Goal: Task Accomplishment & Management: Manage account settings

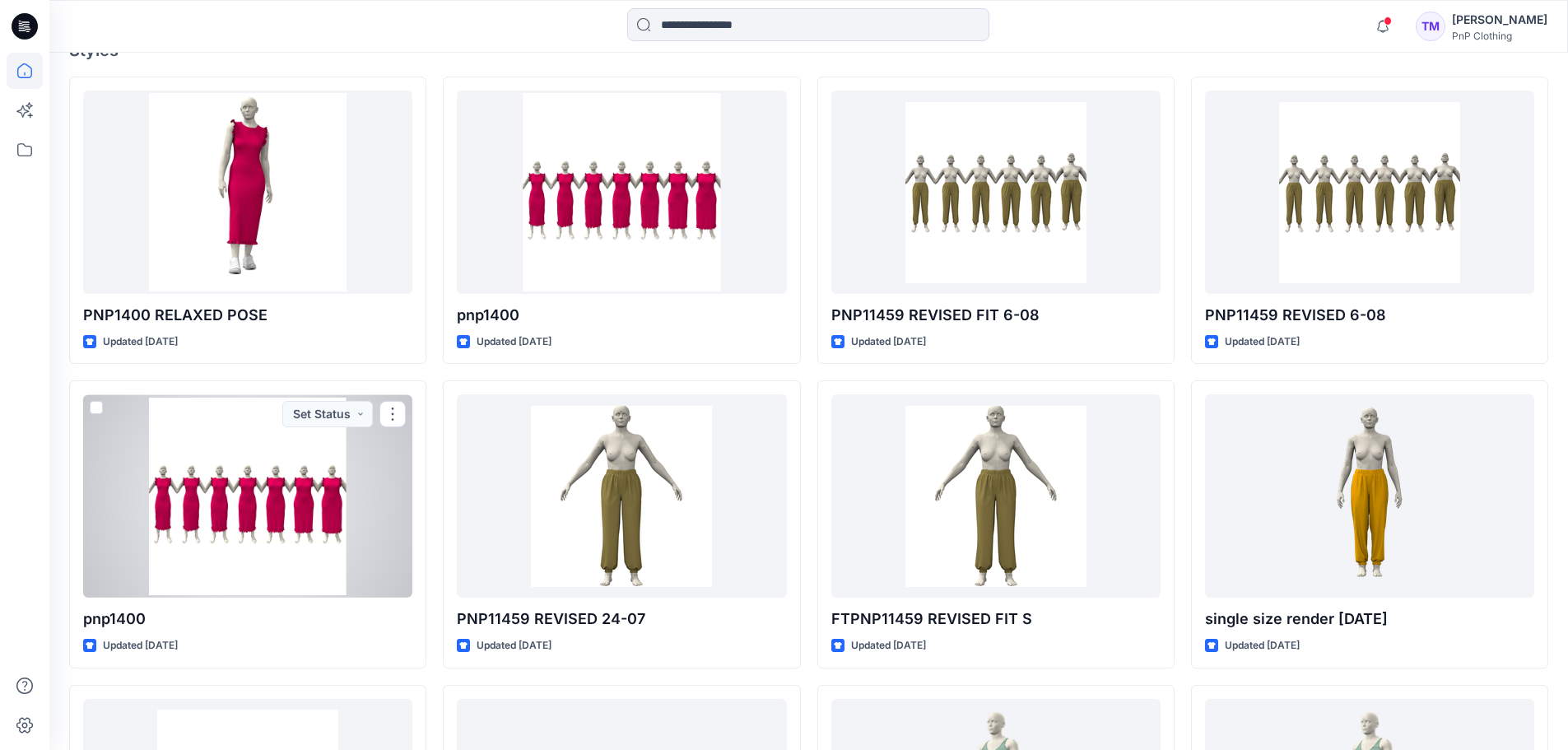
scroll to position [493, 0]
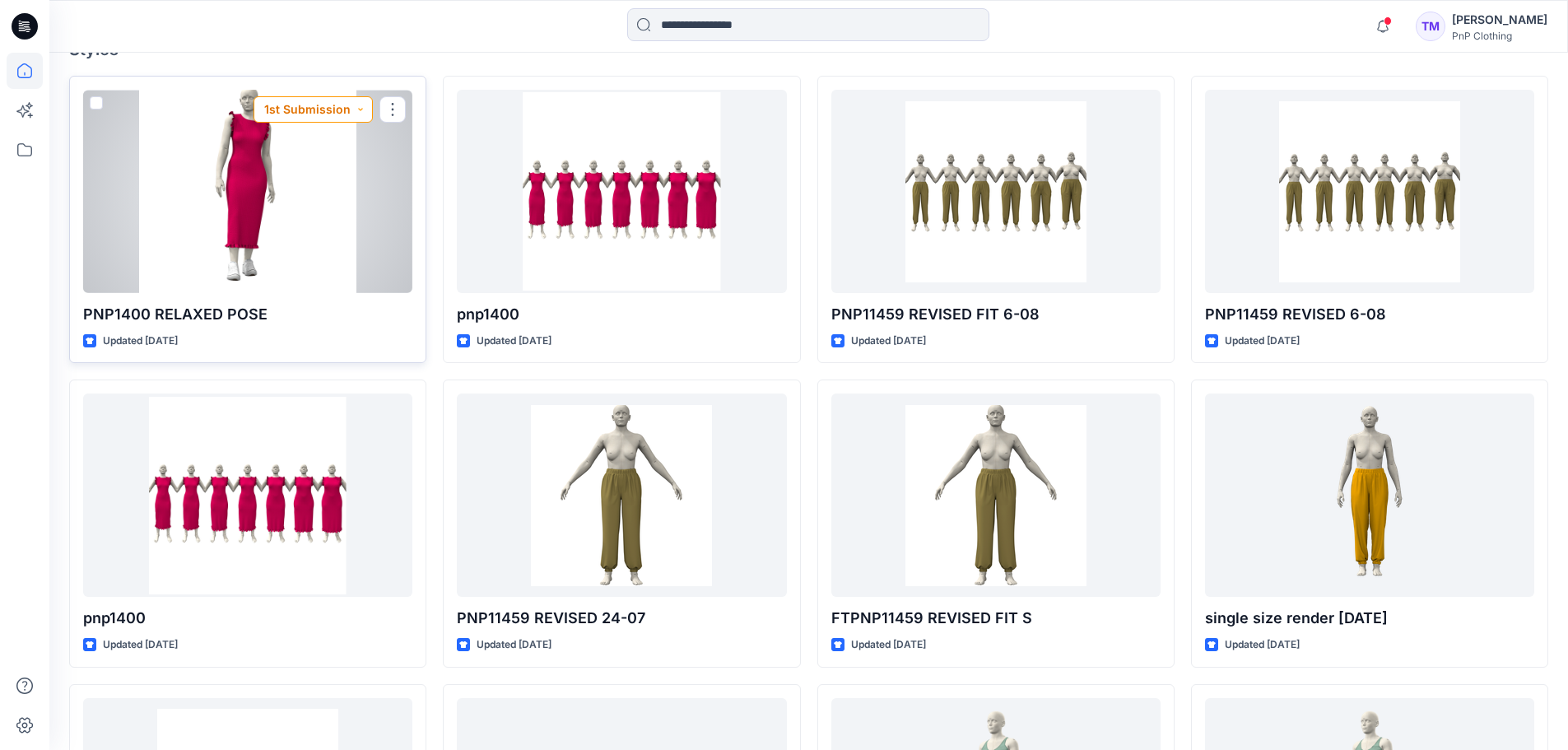
click at [365, 107] on button "1st Submission" at bounding box center [313, 109] width 119 height 26
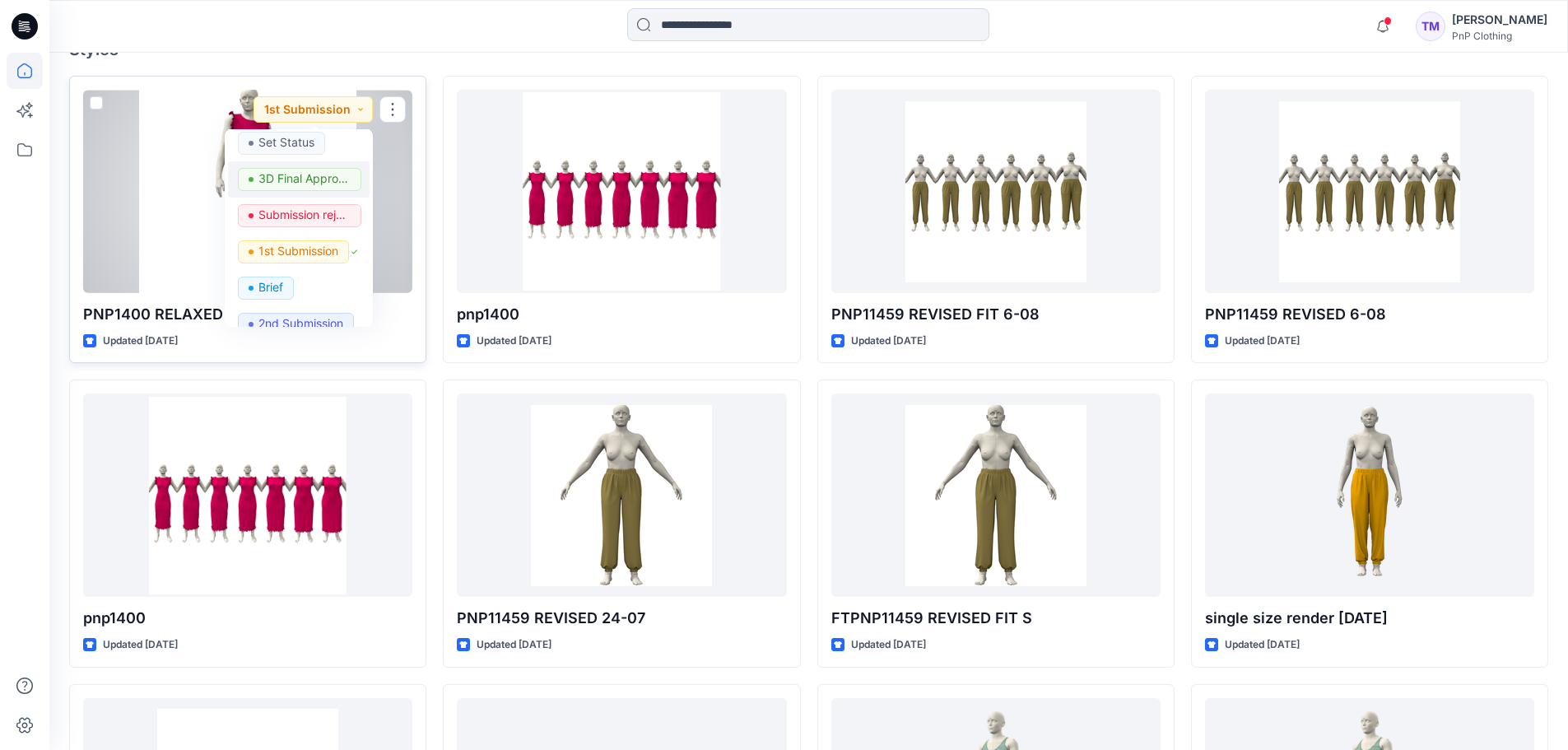
scroll to position [99, 0]
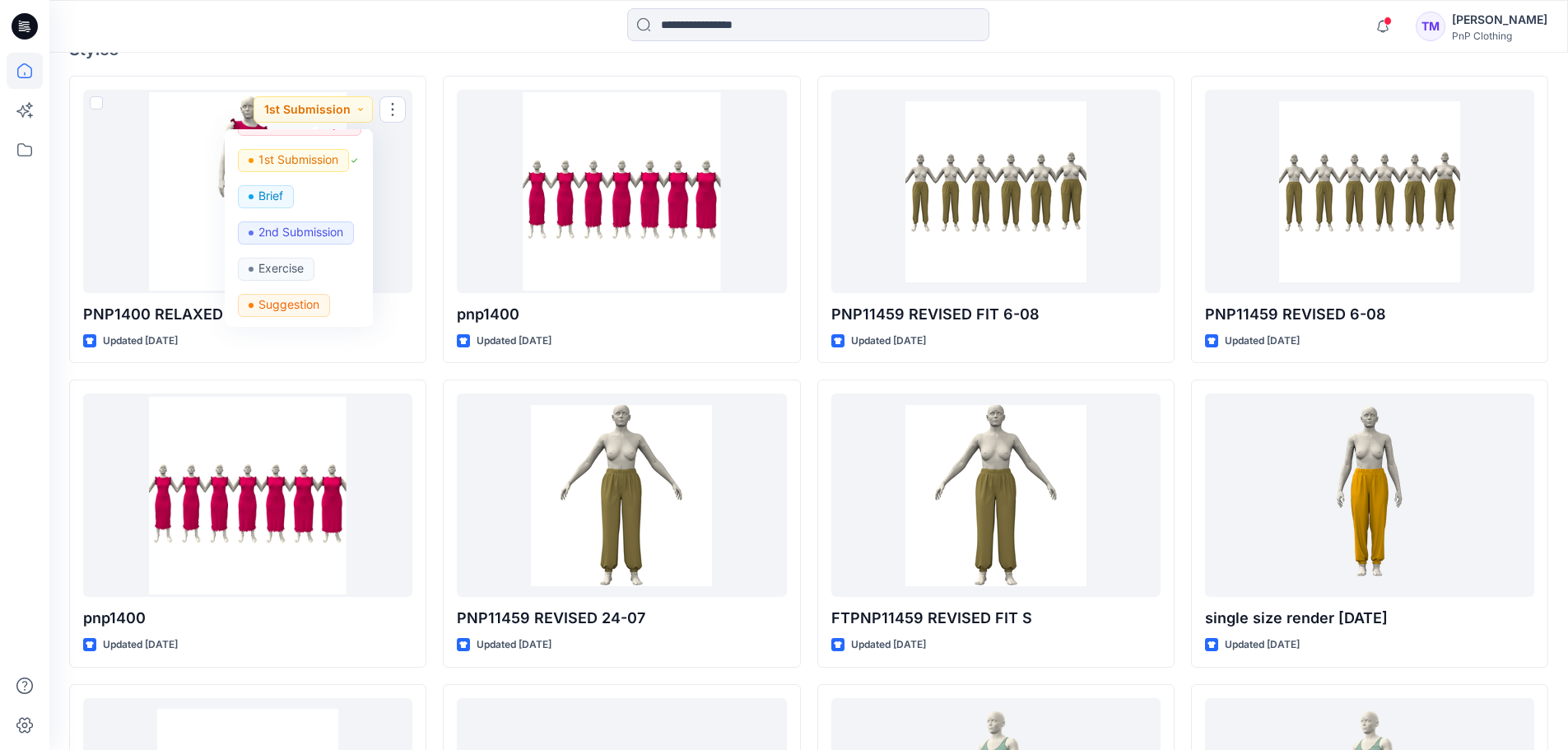
click at [1518, 20] on div "[PERSON_NAME]" at bounding box center [1500, 20] width 96 height 20
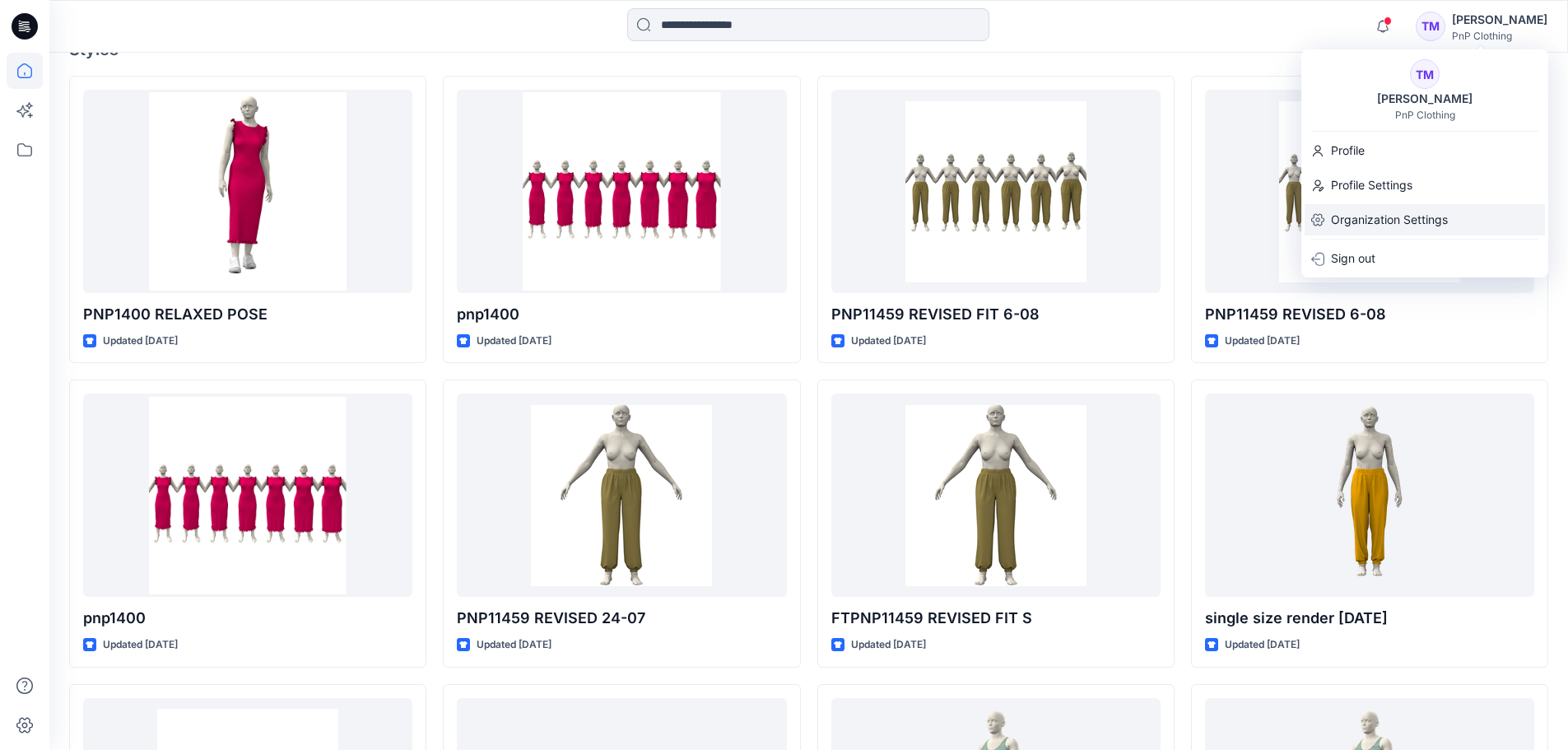
click at [1376, 219] on p "Organization Settings" at bounding box center [1389, 219] width 117 height 31
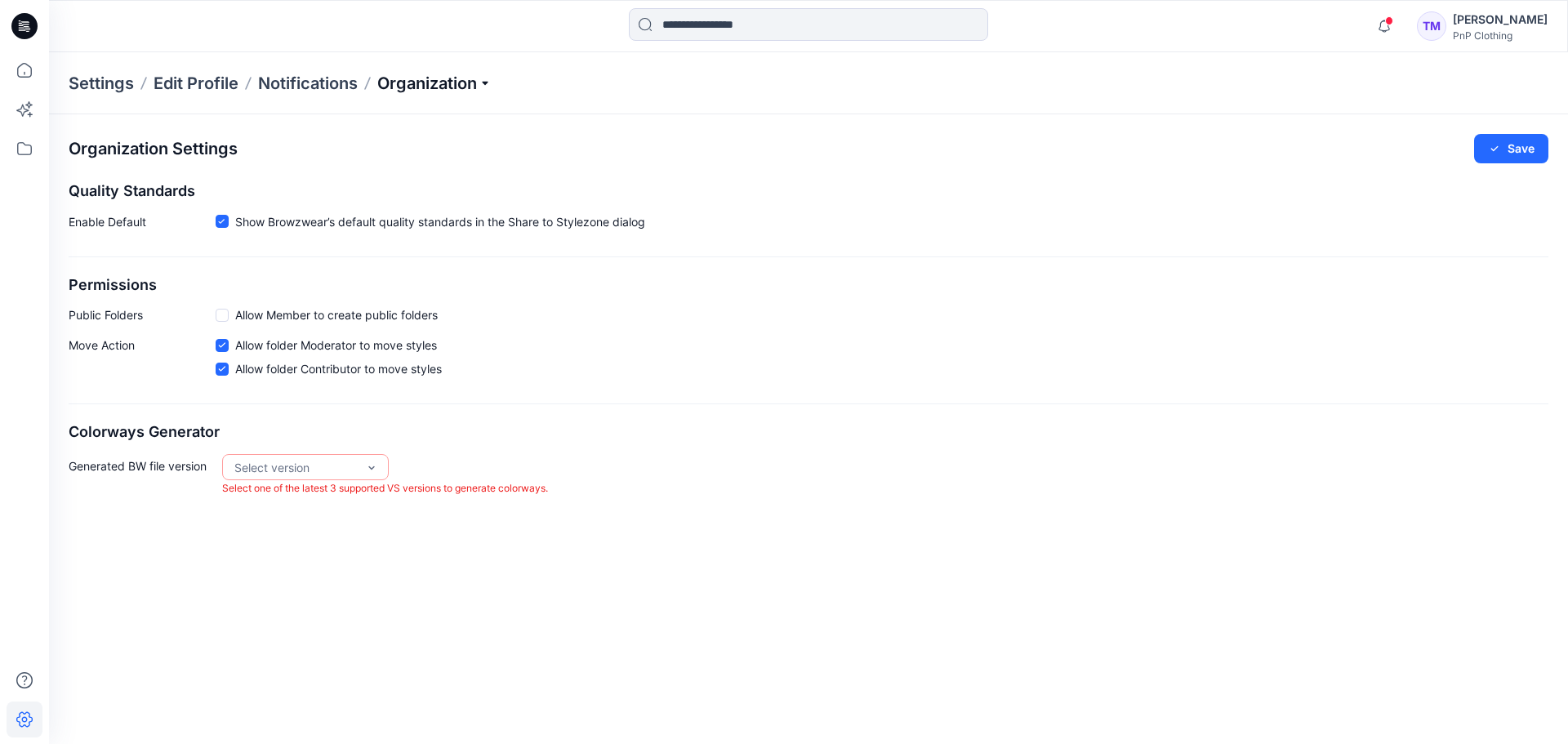
click at [487, 80] on p "Organization" at bounding box center [434, 82] width 114 height 22
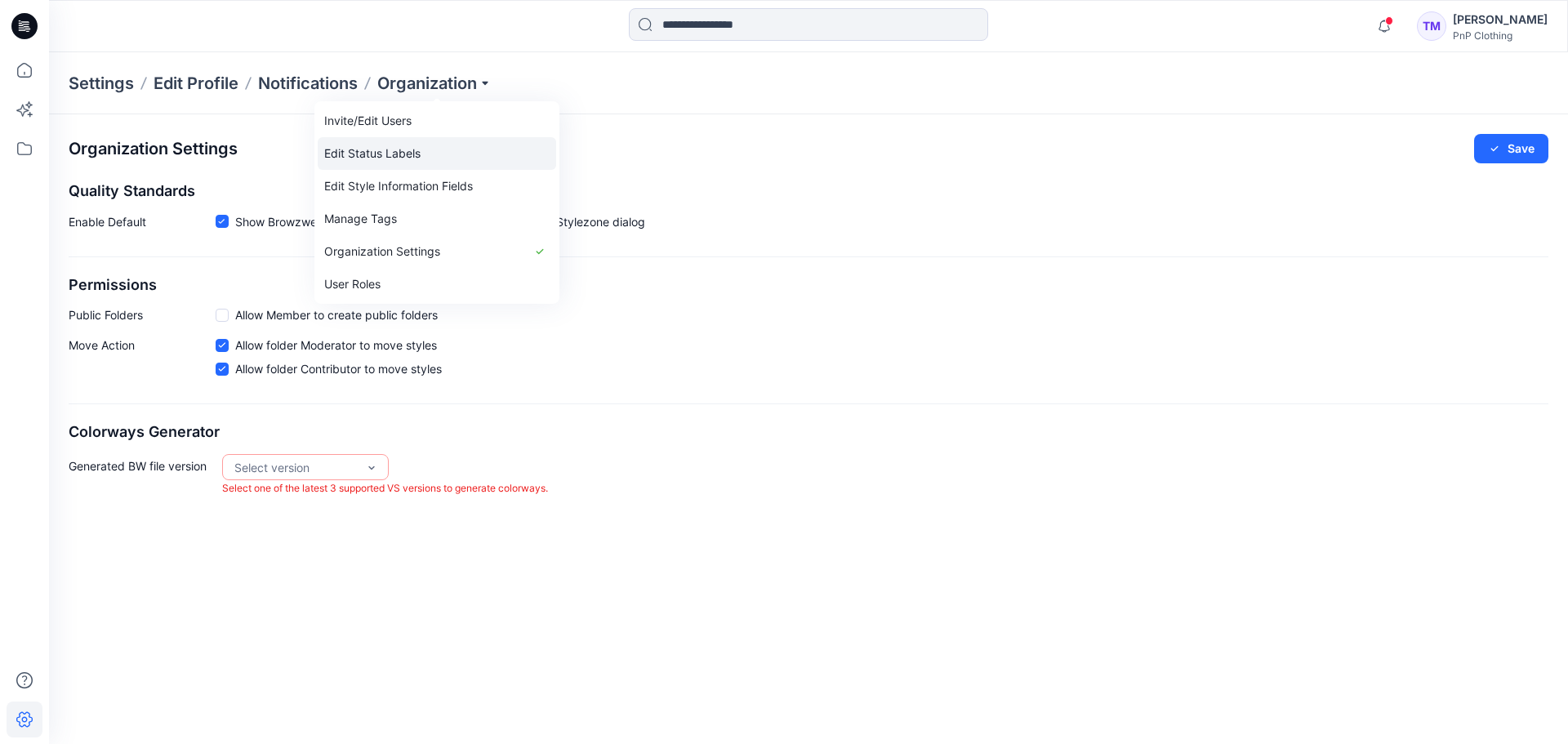
click at [397, 156] on link "Edit Status Labels" at bounding box center [437, 153] width 239 height 32
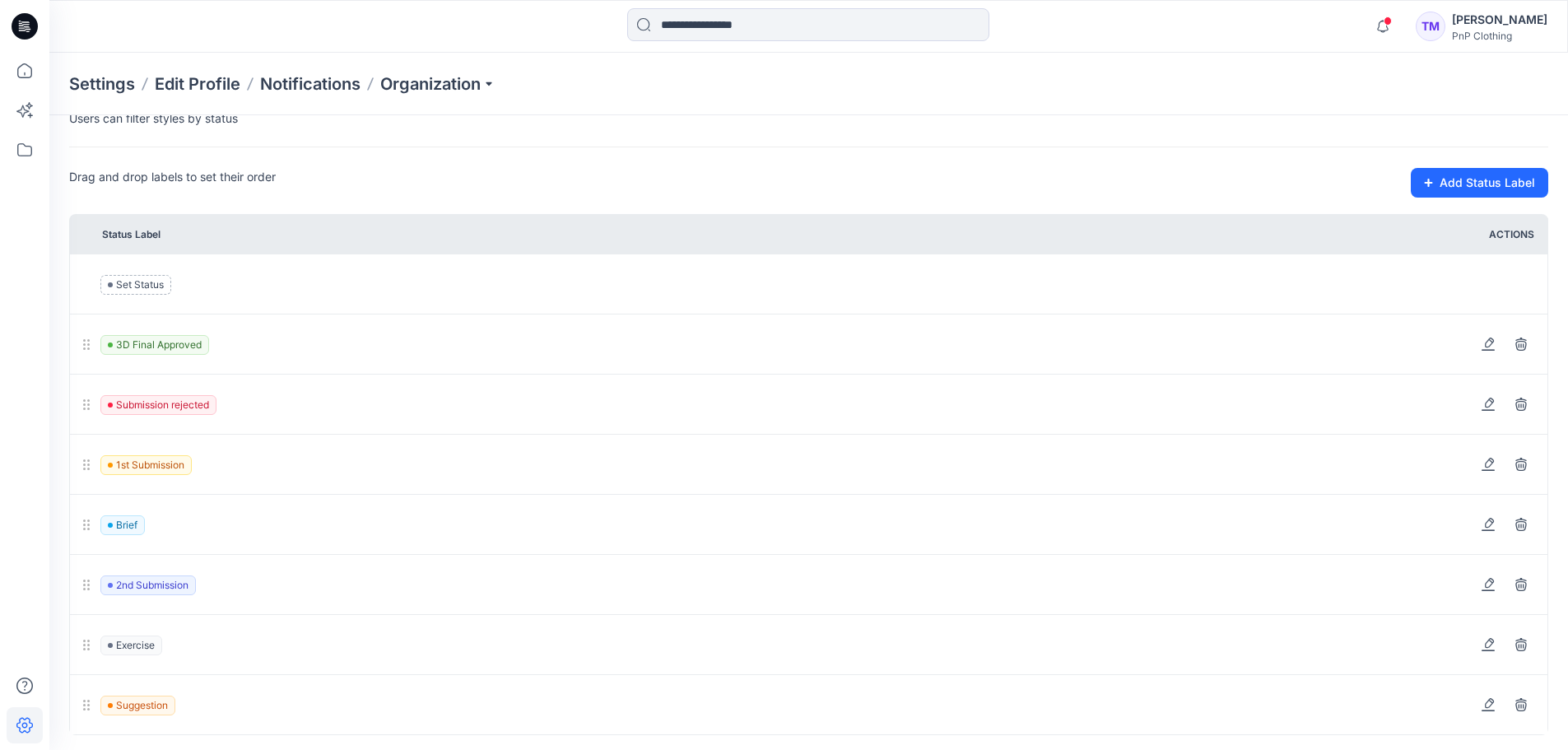
scroll to position [180, 0]
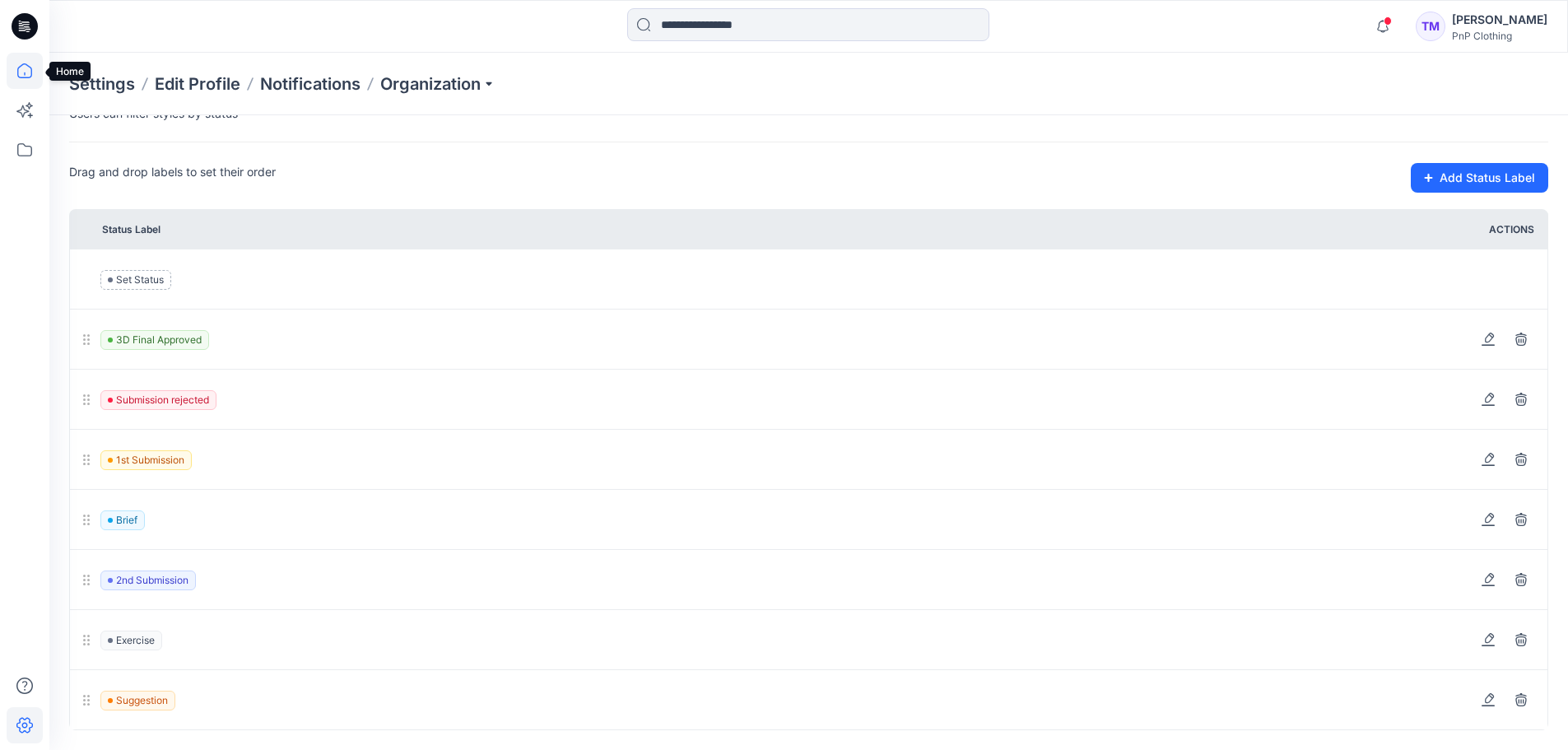
click at [22, 70] on icon at bounding box center [24, 70] width 36 height 36
